Goal: Learn about a topic

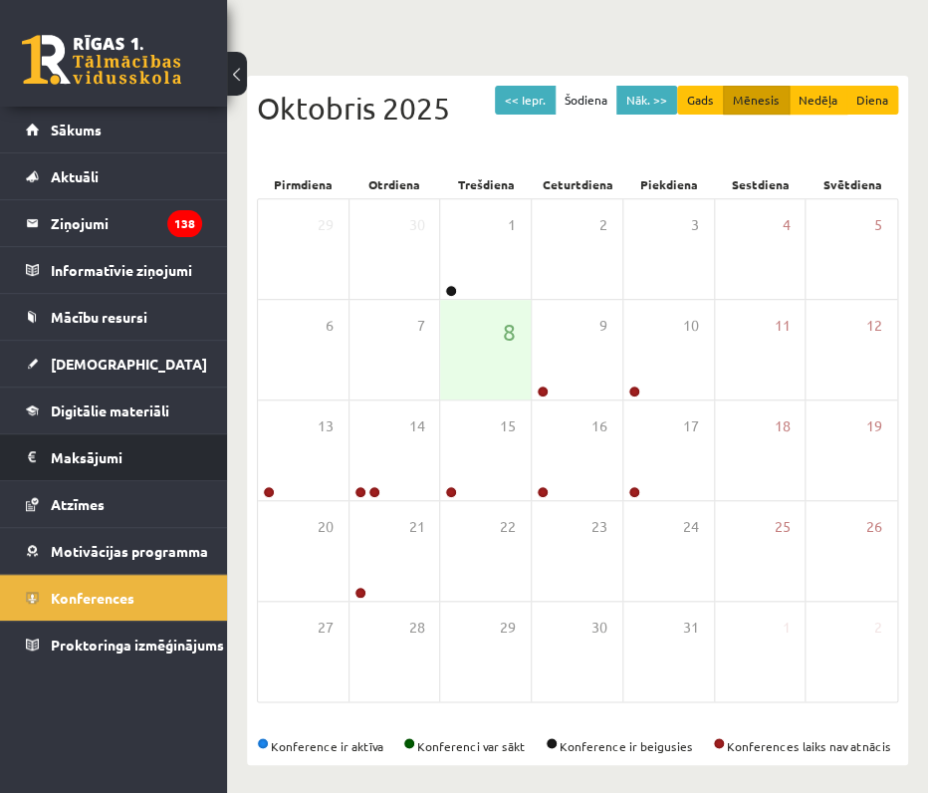
scroll to position [136, 0]
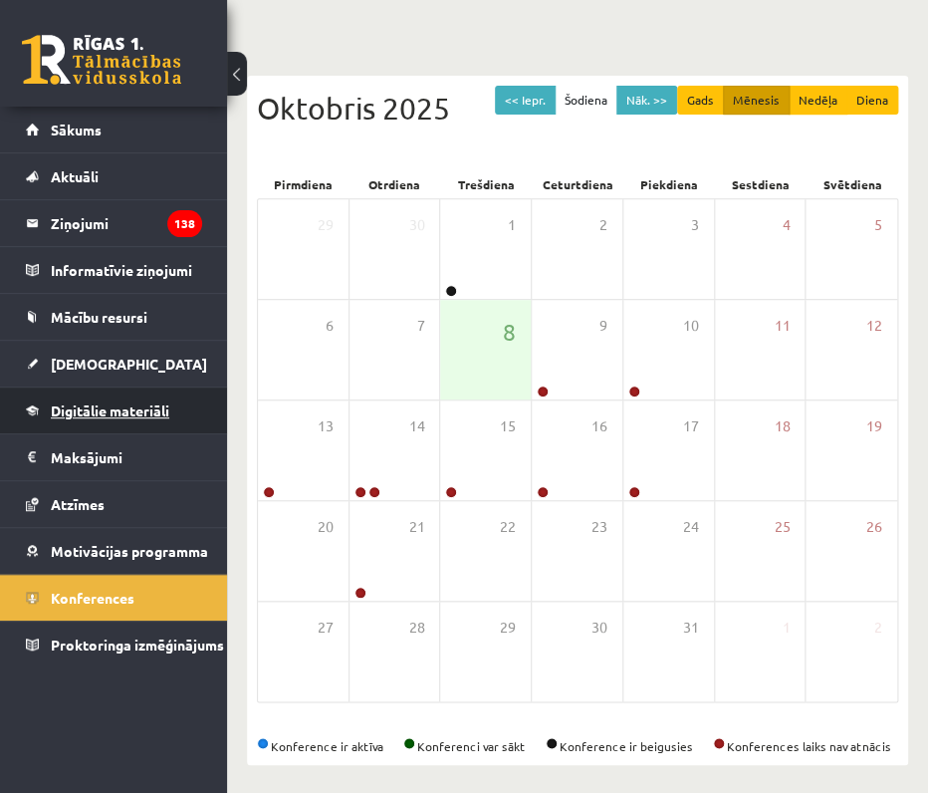
click at [116, 388] on link "Digitālie materiāli" at bounding box center [114, 410] width 176 height 46
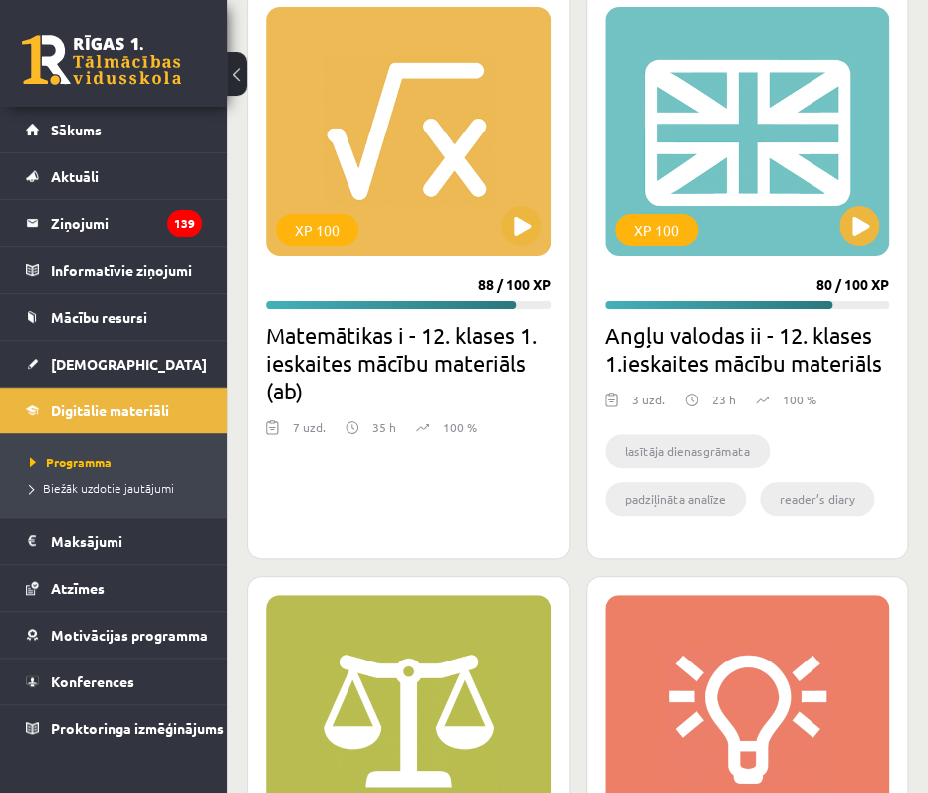
scroll to position [2270, 0]
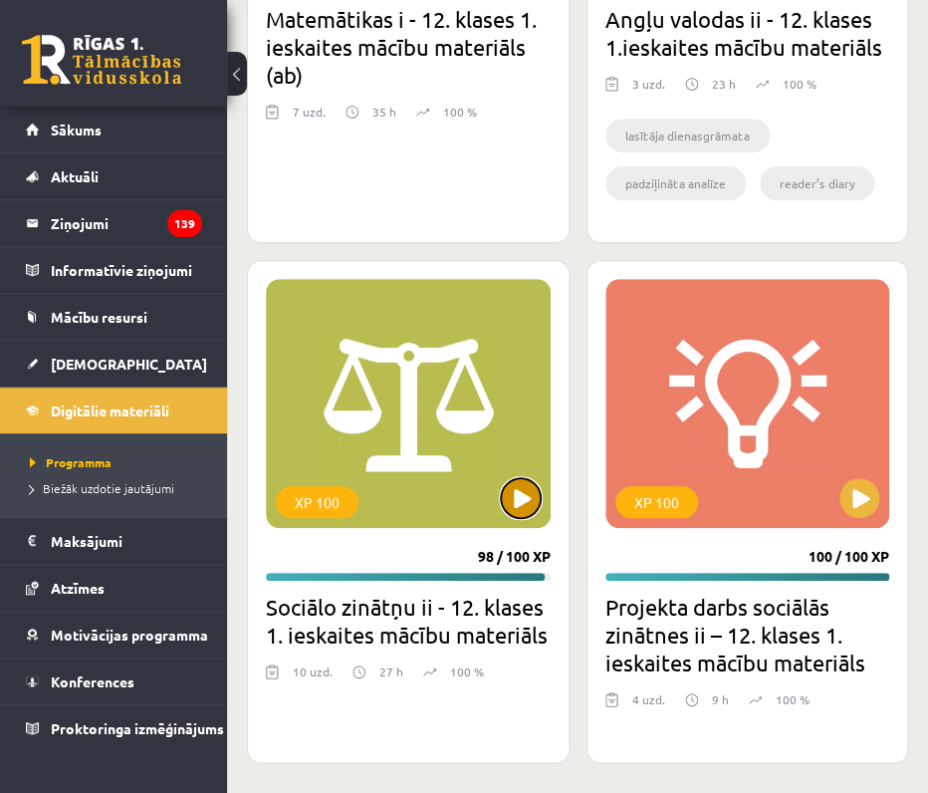
click at [519, 513] on button at bounding box center [521, 498] width 40 height 40
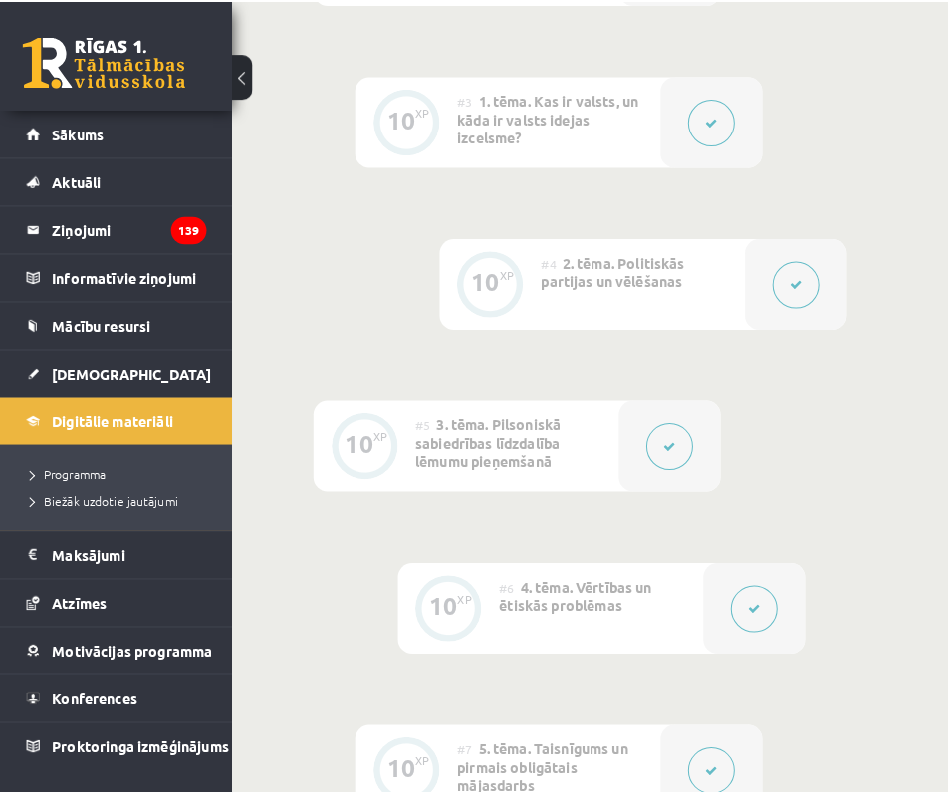
scroll to position [969, 0]
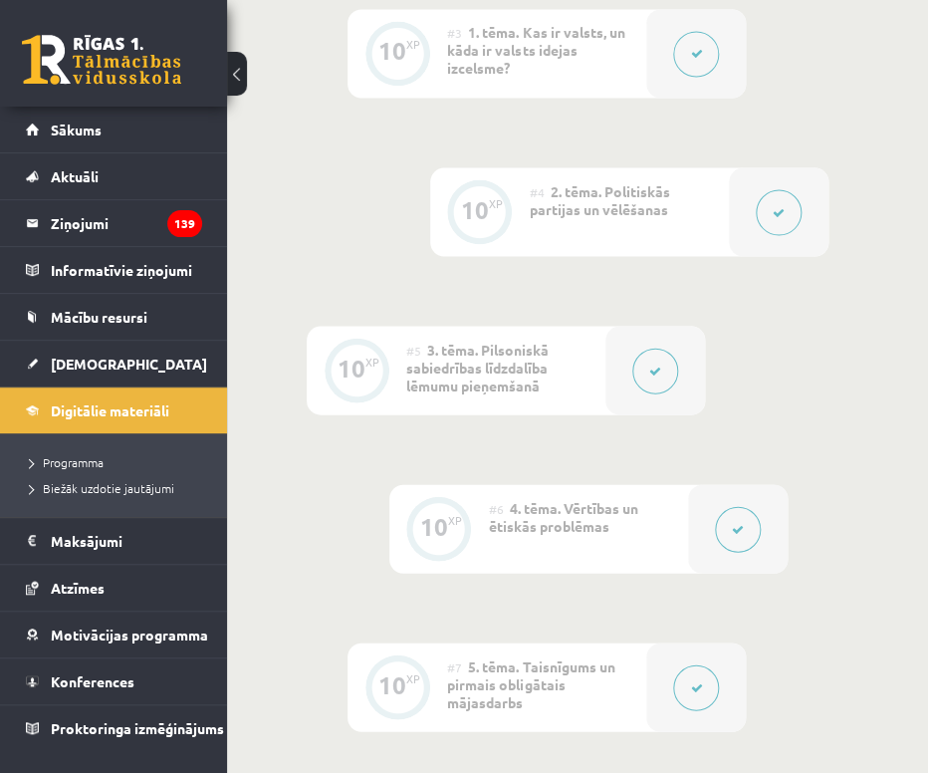
click at [741, 517] on button at bounding box center [738, 529] width 46 height 46
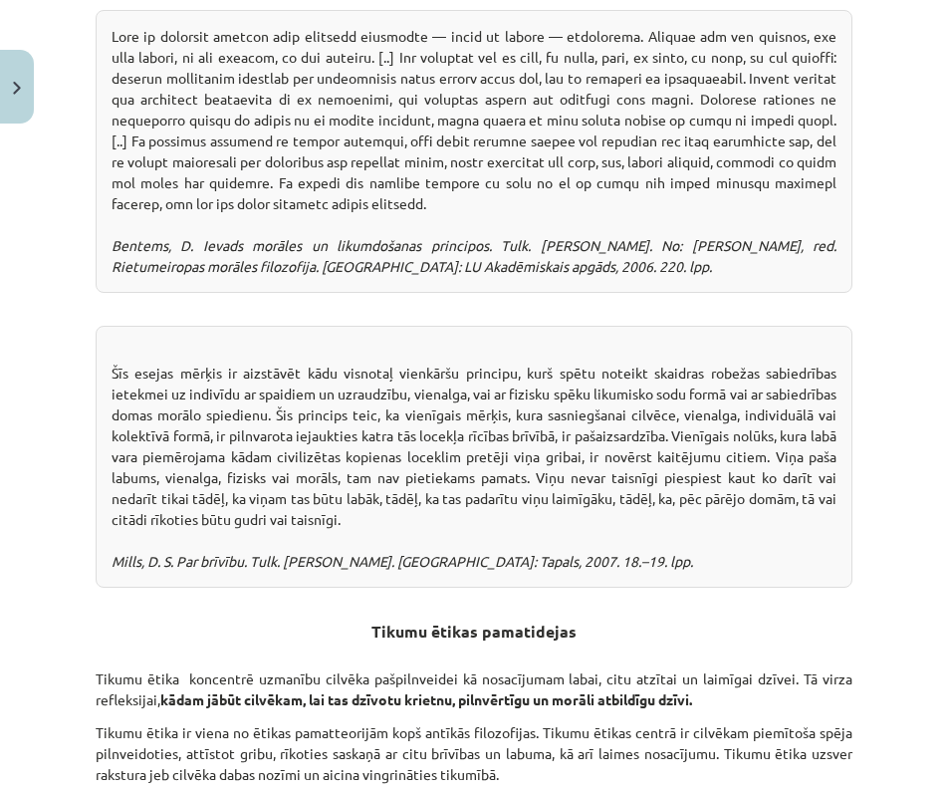
scroll to position [4270, 0]
